Goal: Navigation & Orientation: Find specific page/section

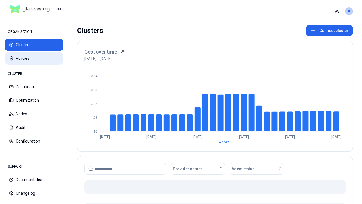
click at [34, 58] on button "Policies" at bounding box center [34, 58] width 59 height 12
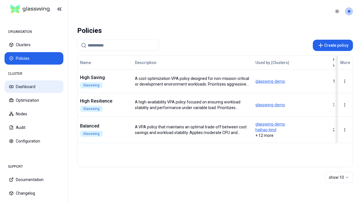
click at [34, 87] on button "Dashboard" at bounding box center [34, 86] width 59 height 12
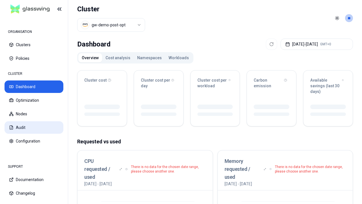
click at [34, 127] on button "Audit" at bounding box center [34, 127] width 59 height 12
